Goal: Transaction & Acquisition: Purchase product/service

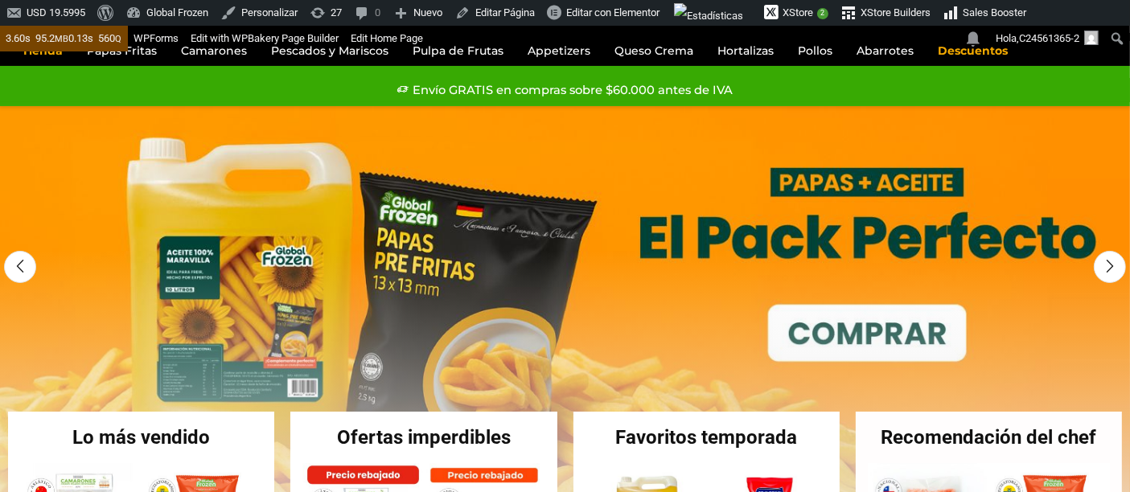
scroll to position [89, 0]
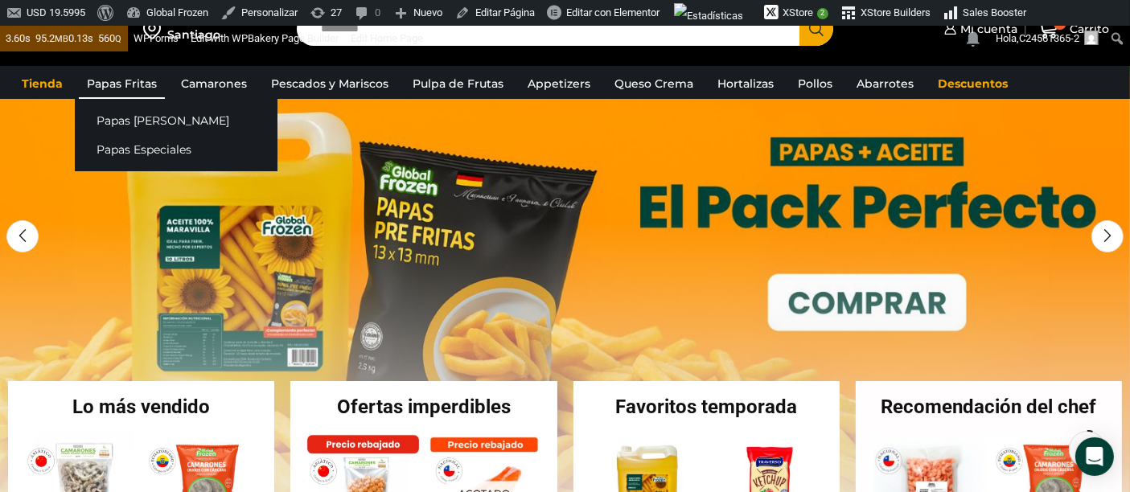
click at [142, 88] on link "Papas Fritas" at bounding box center [122, 83] width 86 height 31
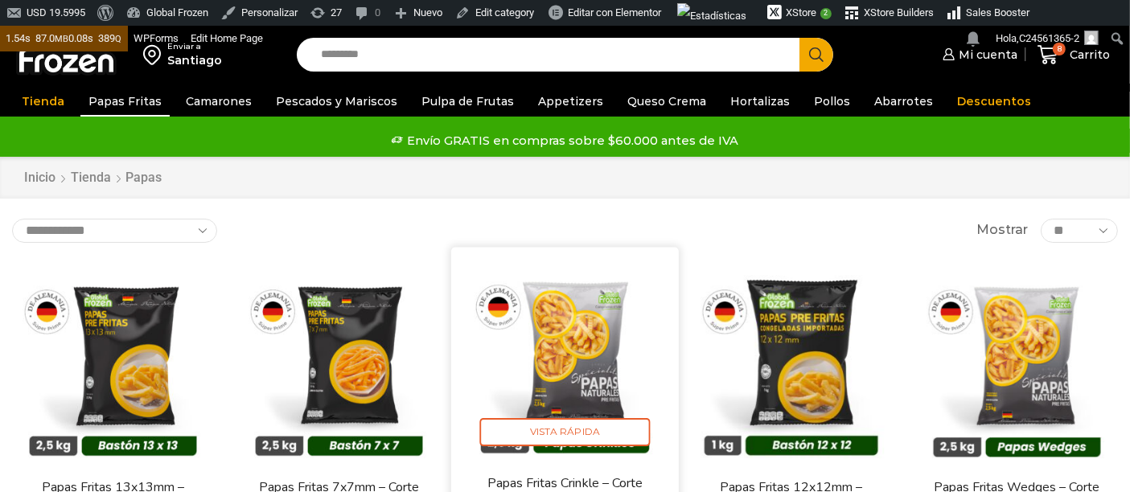
drag, startPoint x: 143, startPoint y: 191, endPoint x: 509, endPoint y: 185, distance: 365.9
click at [143, 265] on img at bounding box center [113, 366] width 202 height 202
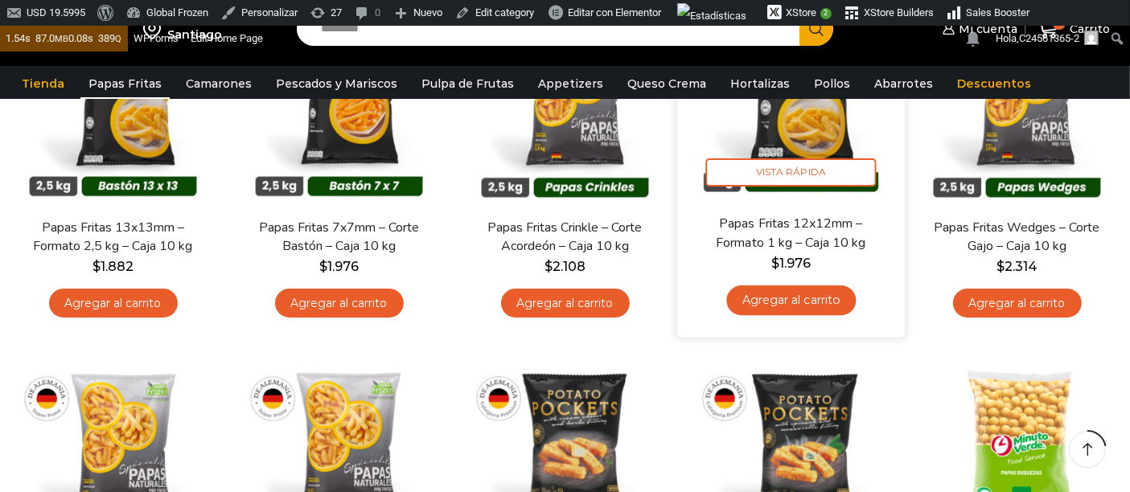
scroll to position [357, 0]
